Goal: Task Accomplishment & Management: Complete application form

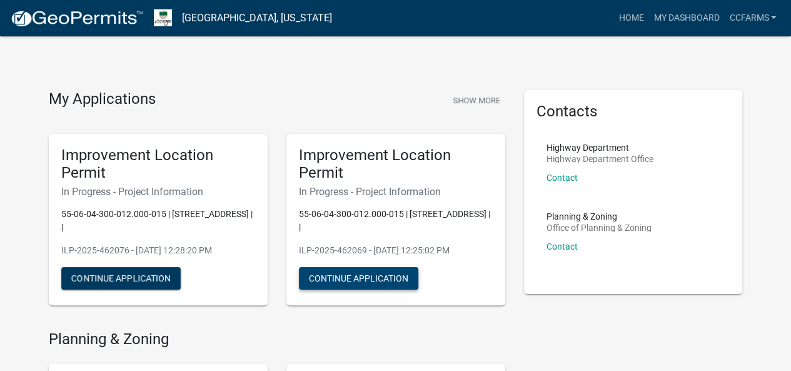
click at [349, 282] on button "Continue Application" at bounding box center [358, 278] width 119 height 23
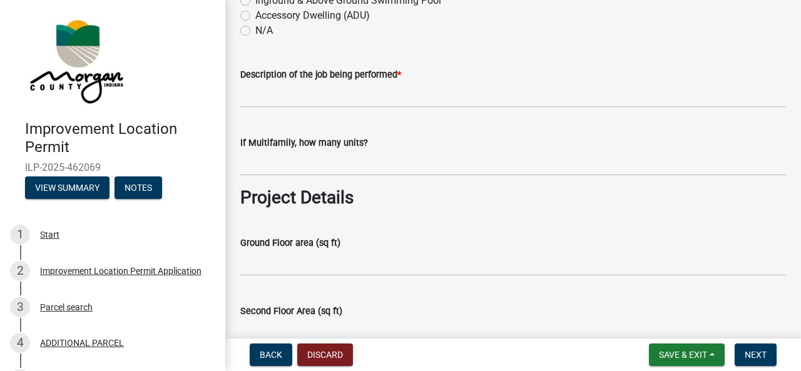
scroll to position [375, 0]
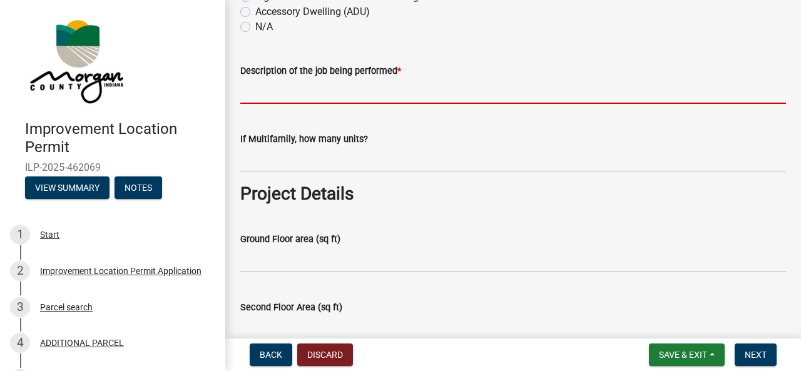
click at [397, 90] on input "Description of the job being performed *" at bounding box center [512, 91] width 545 height 26
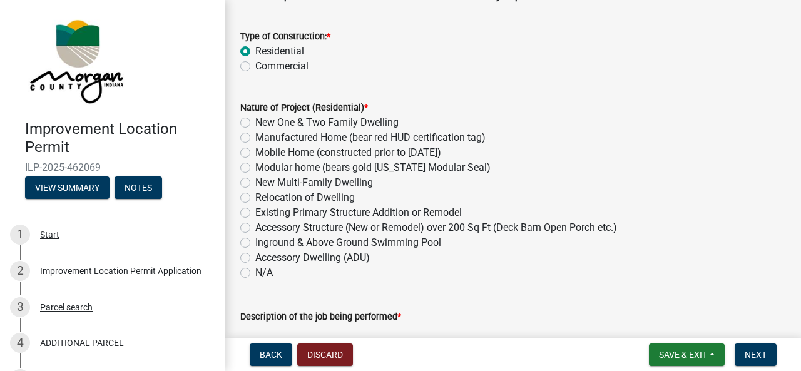
scroll to position [125, 0]
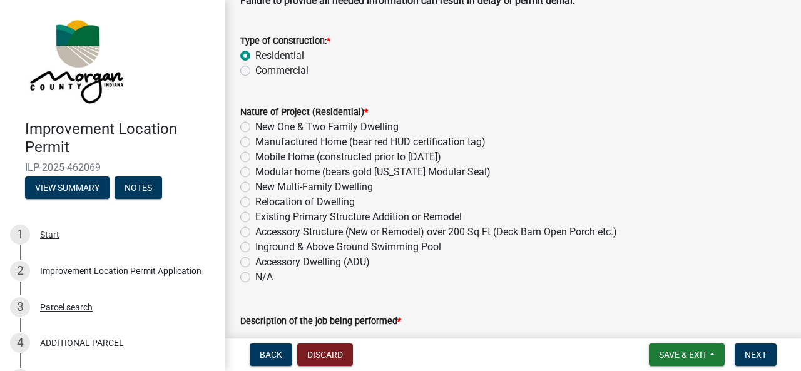
type input "Pole barn"
click at [324, 228] on label "Accessory Structure (New or Remodel) over 200 Sq Ft (Deck Barn Open Porch etc.)" at bounding box center [436, 232] width 362 height 15
click at [263, 228] on input "Accessory Structure (New or Remodel) over 200 Sq Ft (Deck Barn Open Porch etc.)" at bounding box center [259, 229] width 8 height 8
radio input "true"
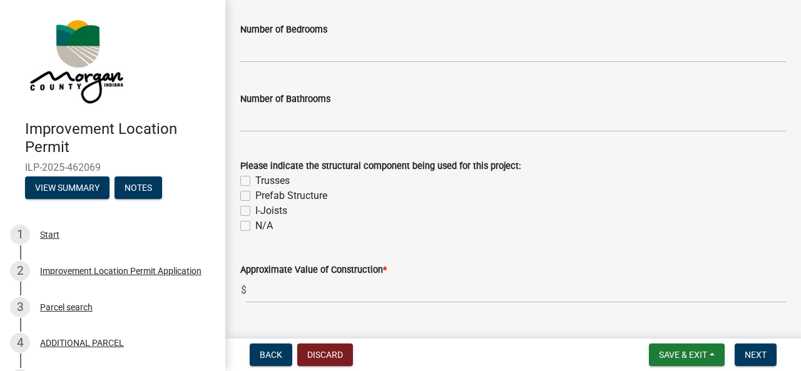
scroll to position [813, 0]
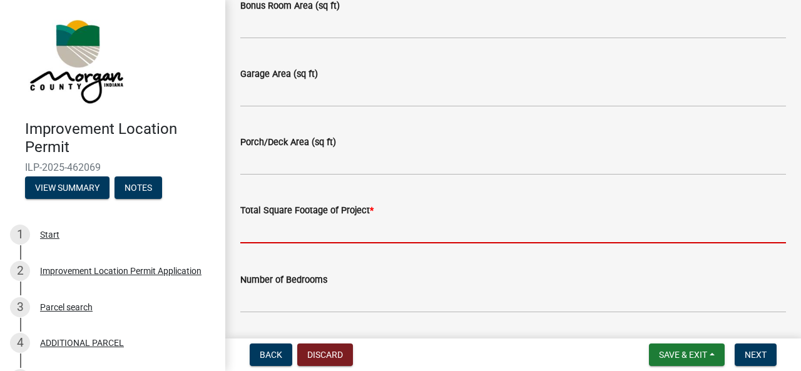
click at [313, 237] on input "text" at bounding box center [512, 231] width 545 height 26
click at [399, 243] on input "text" at bounding box center [512, 231] width 545 height 26
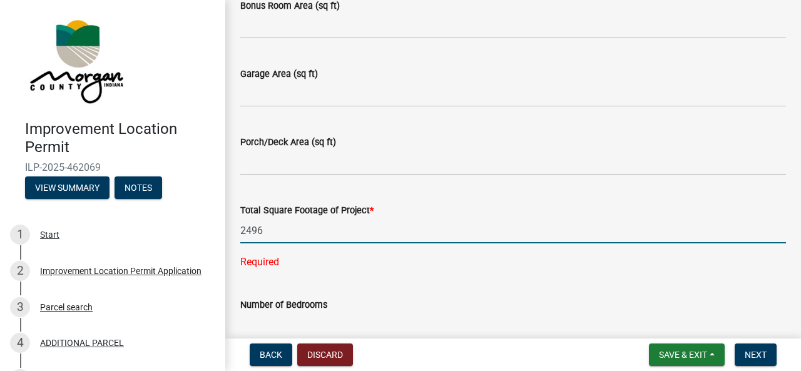
type input "2496"
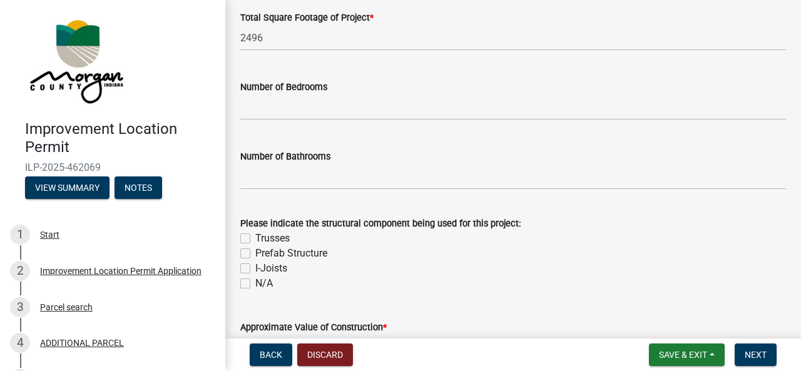
scroll to position [1126, 0]
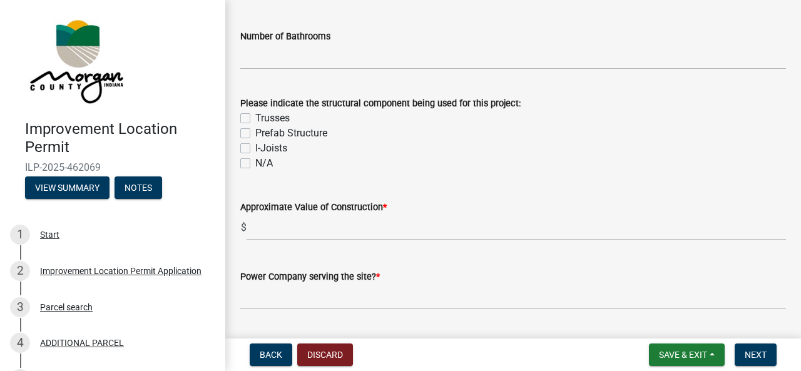
click at [285, 118] on label "Trusses" at bounding box center [272, 118] width 34 height 15
click at [263, 118] on input "Trusses" at bounding box center [259, 115] width 8 height 8
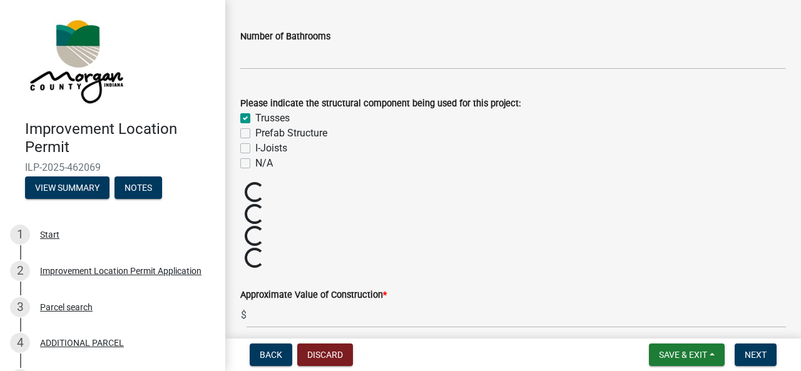
checkbox input "true"
checkbox input "false"
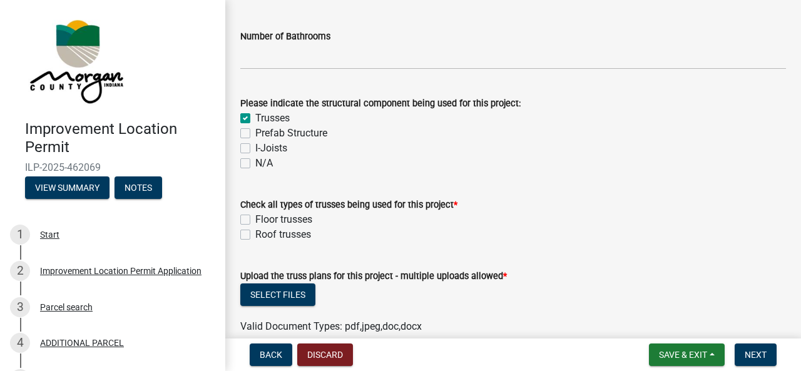
click at [280, 237] on label "Roof trusses" at bounding box center [283, 234] width 56 height 15
click at [263, 235] on input "Roof trusses" at bounding box center [259, 231] width 8 height 8
checkbox input "true"
checkbox input "false"
checkbox input "true"
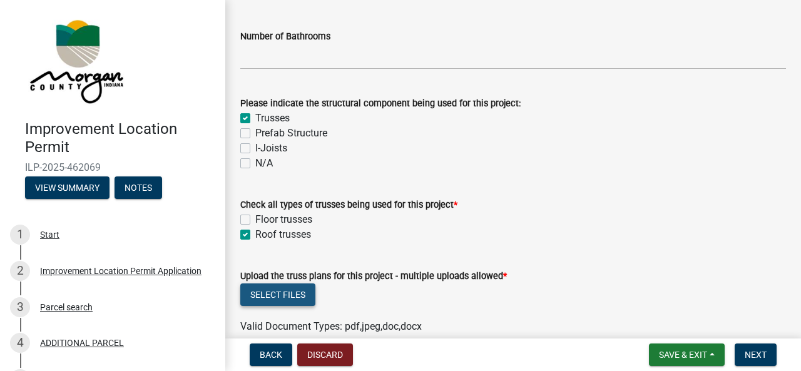
click at [282, 293] on button "Select files" at bounding box center [277, 294] width 75 height 23
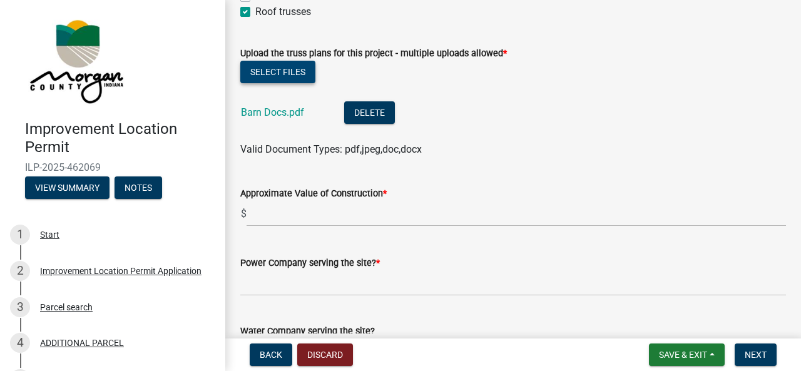
scroll to position [1391, 0]
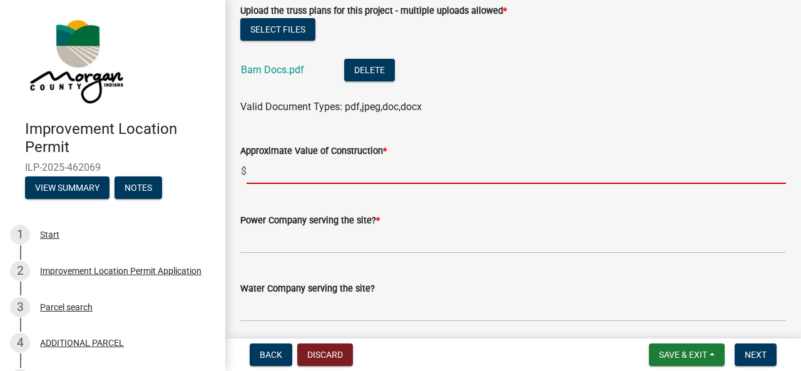
click at [412, 171] on input "text" at bounding box center [515, 171] width 539 height 26
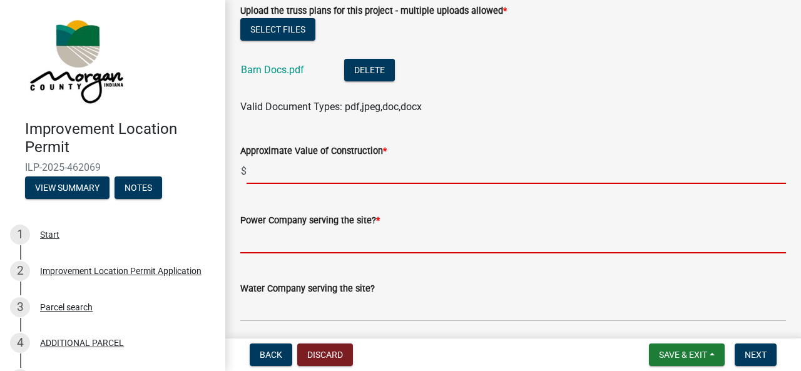
click at [387, 247] on form "Power Company serving the site? *" at bounding box center [512, 233] width 545 height 41
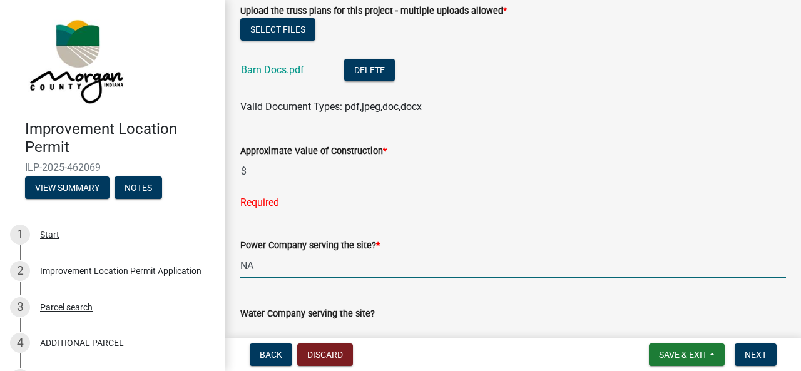
type input "NA"
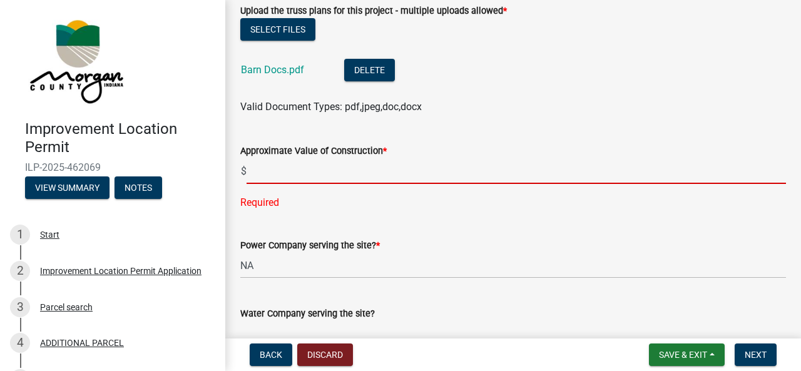
click at [387, 171] on input "text" at bounding box center [515, 171] width 539 height 26
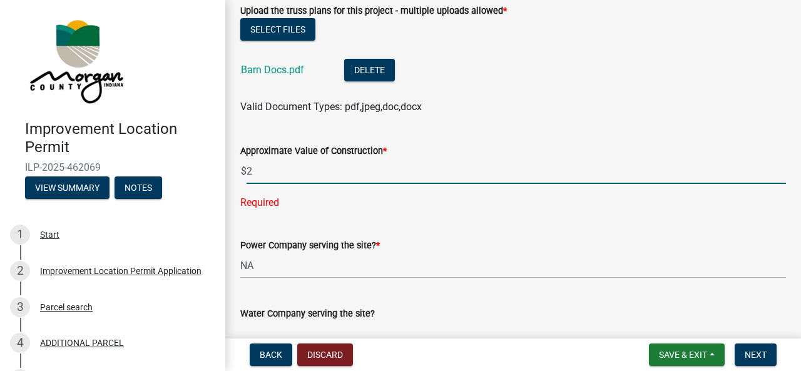
type input "25"
click at [387, 171] on input "25" at bounding box center [515, 171] width 539 height 26
type input "0"
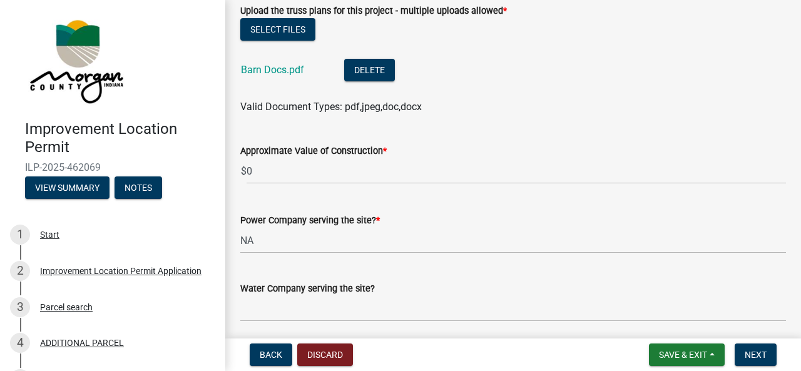
click at [421, 216] on wm-data-entity-input-list "Project Information Please indicate in your project description the additional …" at bounding box center [512, 203] width 545 height 3048
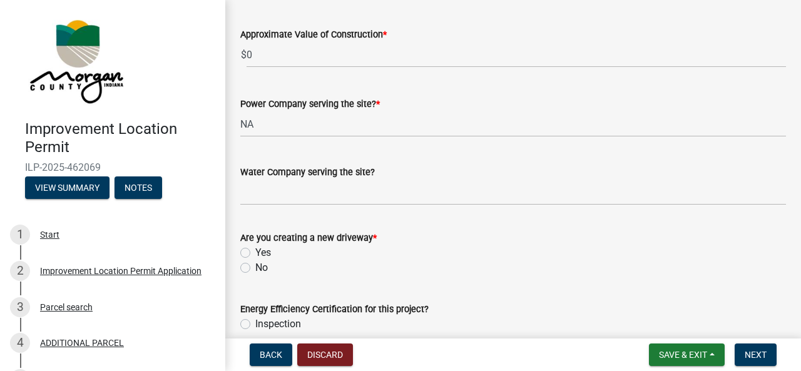
scroll to position [1516, 0]
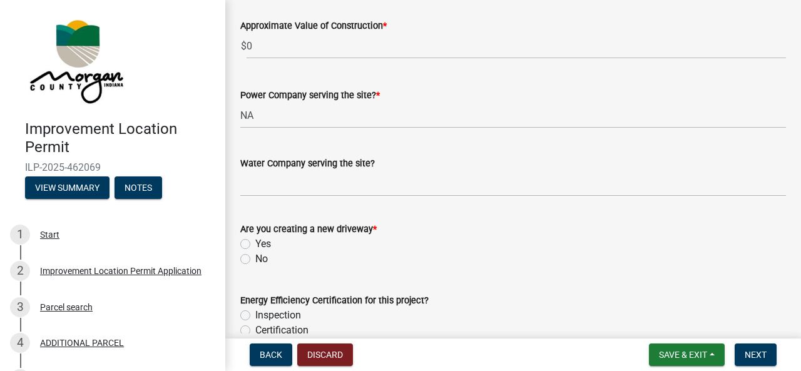
click at [255, 261] on label "No" at bounding box center [261, 258] width 13 height 15
click at [255, 260] on input "No" at bounding box center [259, 255] width 8 height 8
radio input "true"
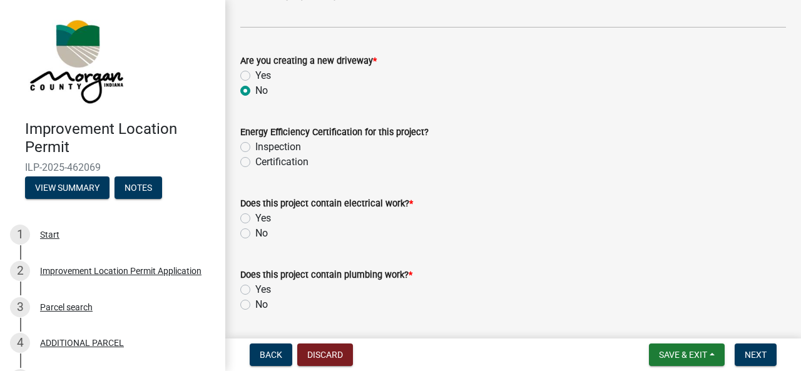
scroll to position [1704, 0]
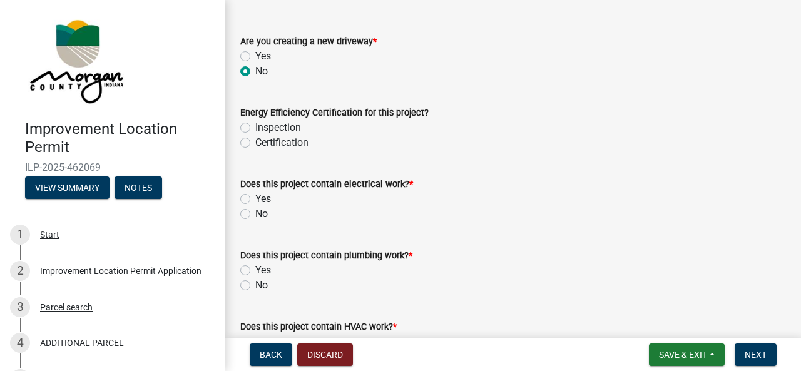
click at [253, 287] on div "No" at bounding box center [512, 285] width 545 height 15
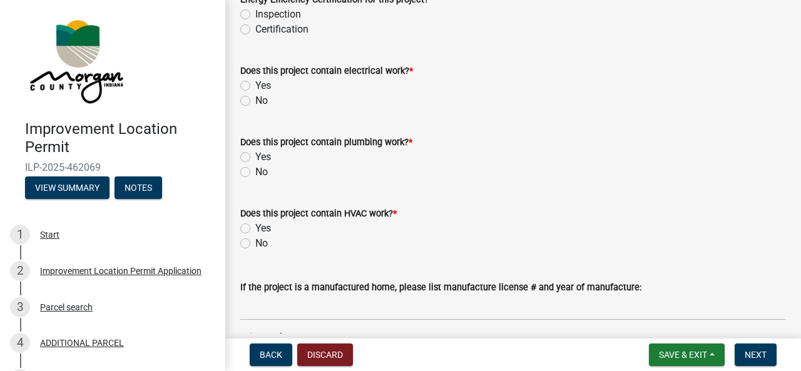
scroll to position [1829, 0]
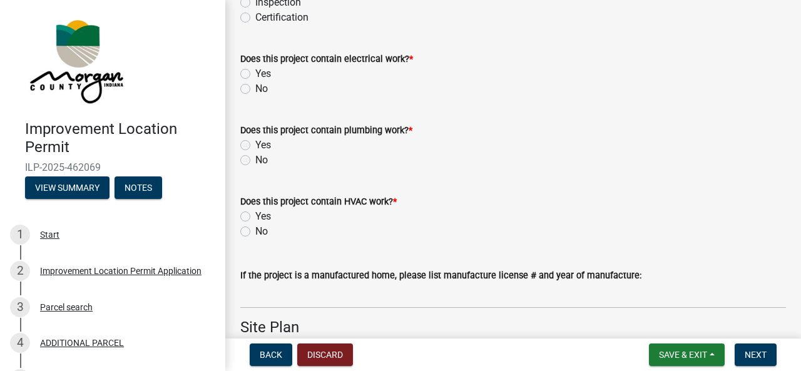
click at [255, 88] on label "No" at bounding box center [261, 88] width 13 height 15
click at [255, 88] on input "No" at bounding box center [259, 85] width 8 height 8
radio input "true"
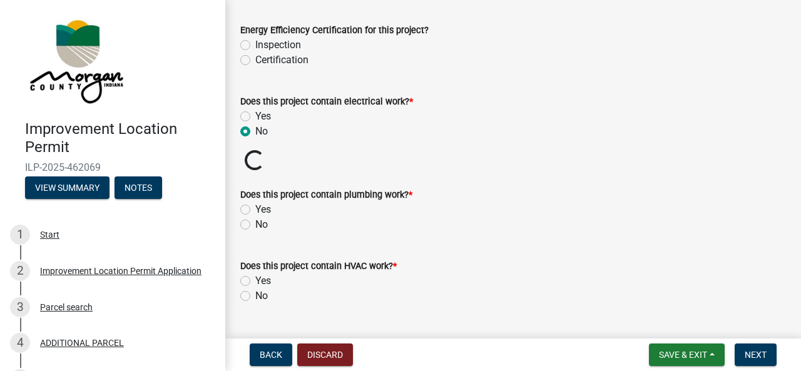
scroll to position [1767, 0]
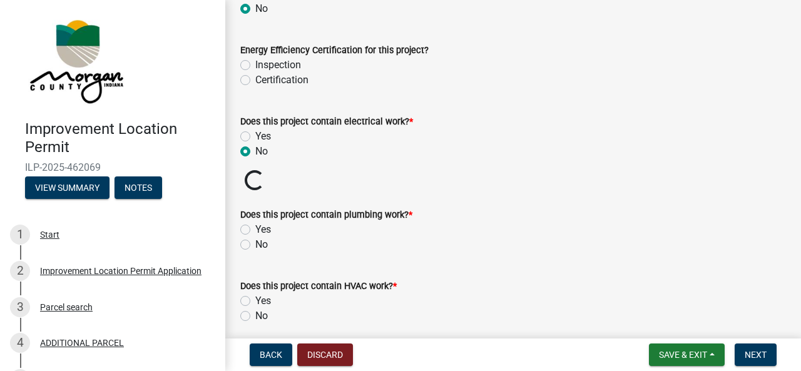
click at [250, 246] on div "No" at bounding box center [512, 244] width 545 height 15
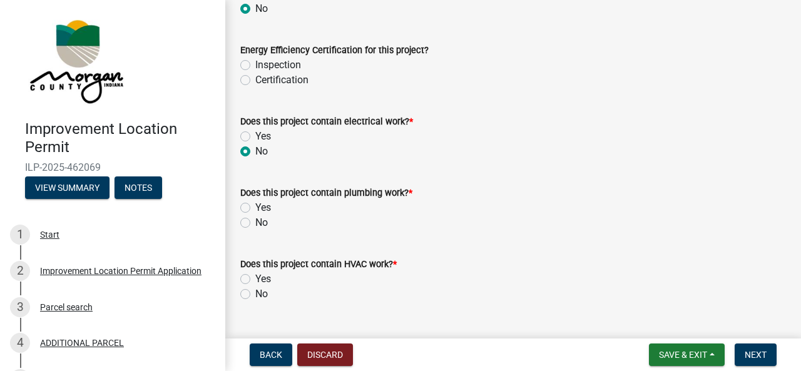
click at [255, 223] on label "No" at bounding box center [261, 222] width 13 height 15
click at [255, 223] on input "No" at bounding box center [259, 219] width 8 height 8
radio input "true"
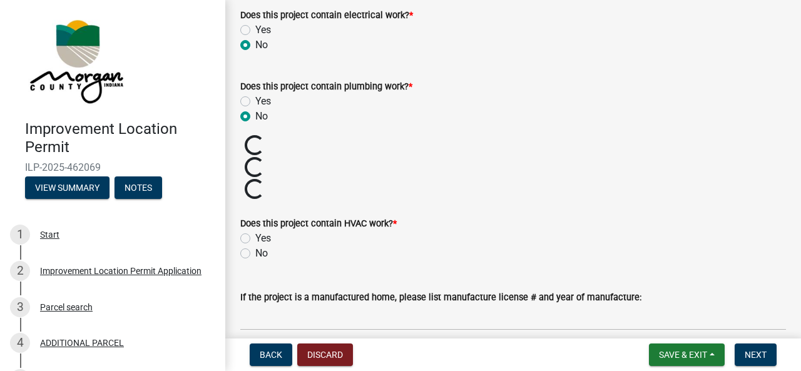
scroll to position [1892, 0]
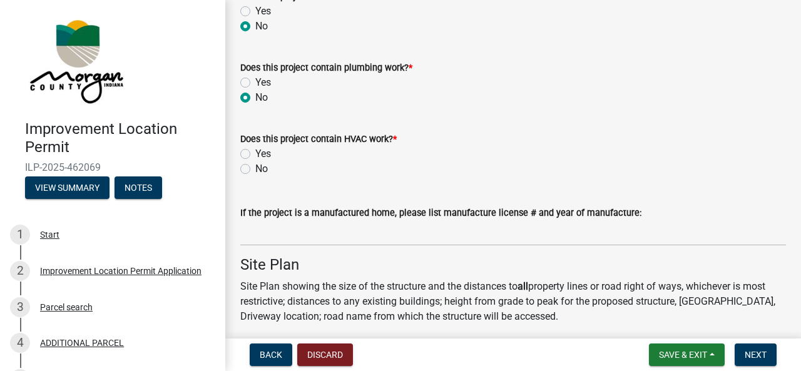
click at [255, 170] on label "No" at bounding box center [261, 168] width 13 height 15
click at [255, 170] on input "No" at bounding box center [259, 165] width 8 height 8
radio input "true"
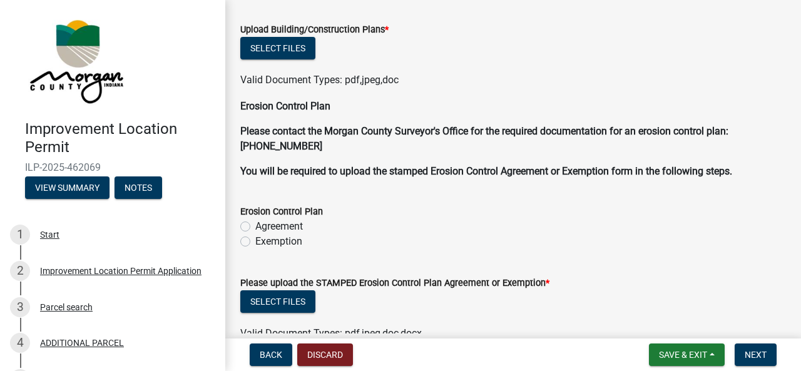
scroll to position [2768, 0]
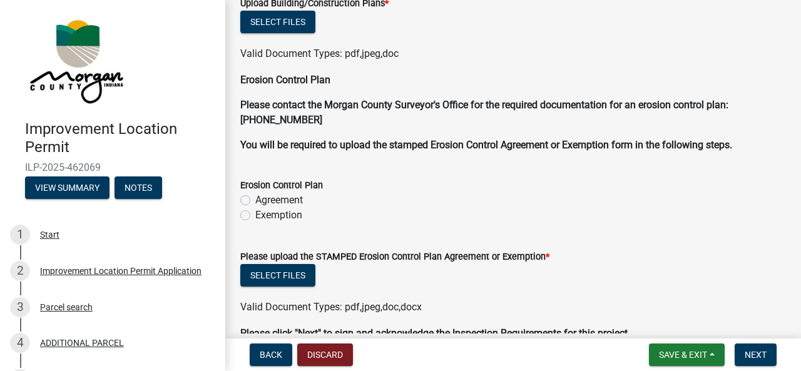
click at [286, 198] on label "Agreement" at bounding box center [279, 200] width 48 height 15
click at [263, 198] on input "Agreement" at bounding box center [259, 197] width 8 height 8
radio input "true"
click at [295, 210] on label "Exemption" at bounding box center [278, 215] width 47 height 15
click at [263, 210] on input "Exemption" at bounding box center [259, 212] width 8 height 8
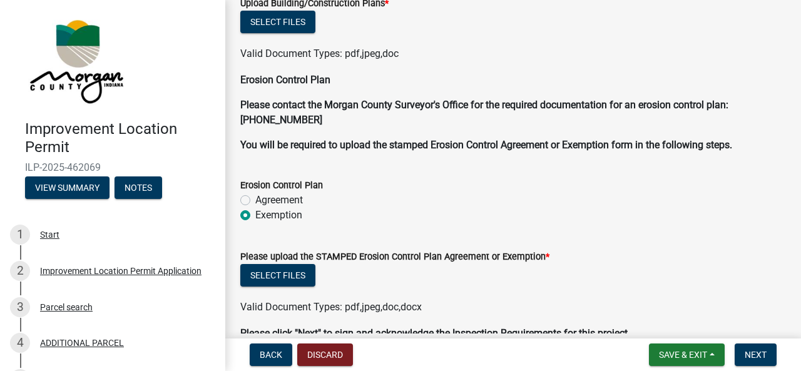
radio input "true"
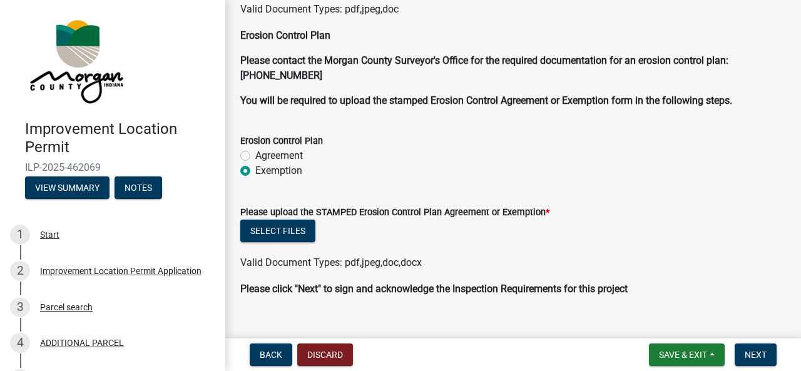
scroll to position [2834, 0]
